Goal: Information Seeking & Learning: Learn about a topic

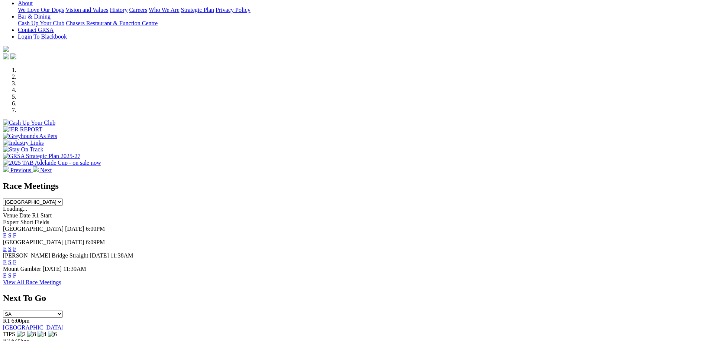
scroll to position [186, 0]
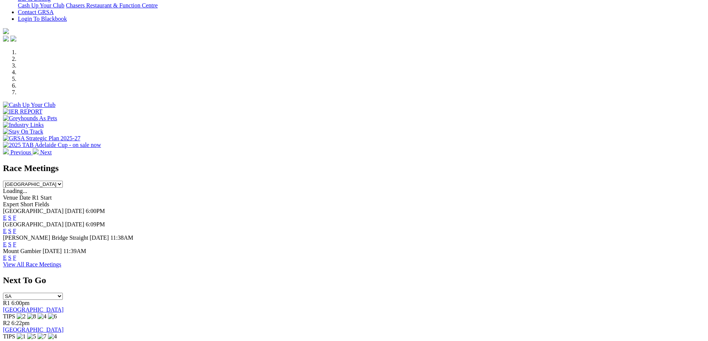
click at [16, 241] on link "F" at bounding box center [14, 244] width 3 height 6
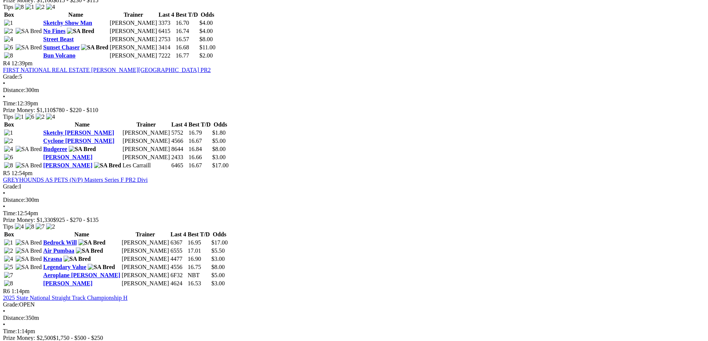
scroll to position [669, 0]
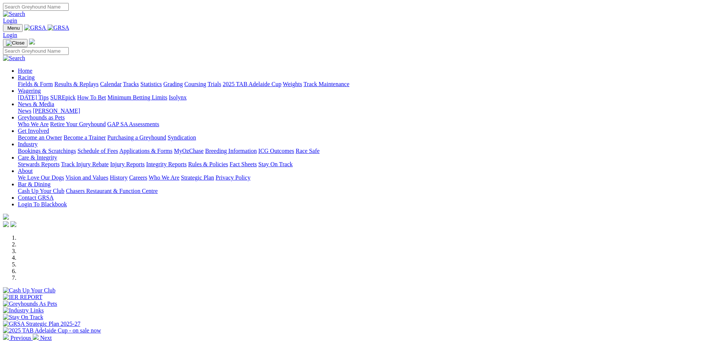
scroll to position [186, 0]
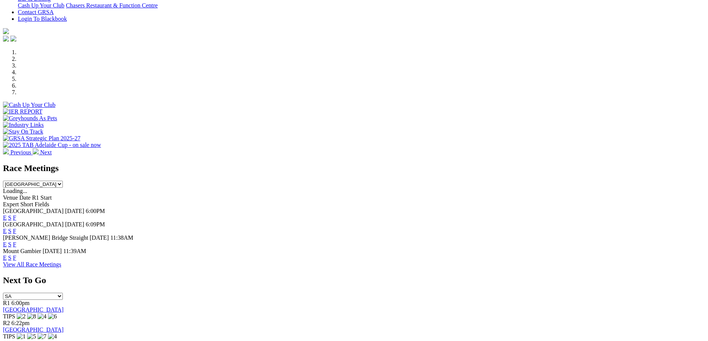
click at [61, 268] on link "View All Race Meetings" at bounding box center [32, 264] width 58 height 6
